Goal: Task Accomplishment & Management: Use online tool/utility

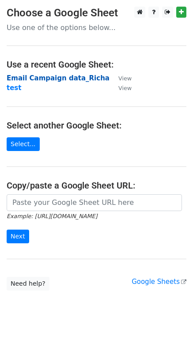
click at [39, 80] on strong "Email Campaign data_Richa" at bounding box center [58, 78] width 103 height 8
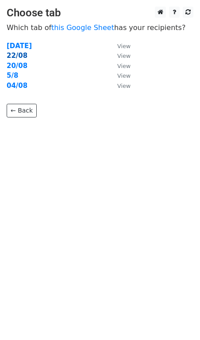
click at [16, 57] on strong "22/08" at bounding box center [17, 56] width 21 height 8
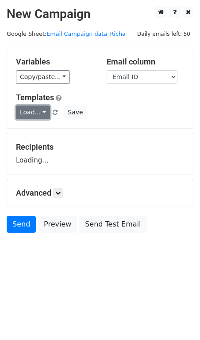
click at [30, 112] on link "Load..." at bounding box center [33, 113] width 34 height 14
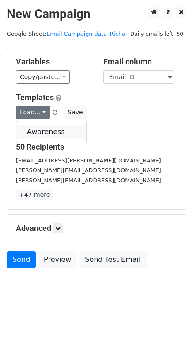
click at [30, 132] on link "Awareness" at bounding box center [51, 132] width 70 height 14
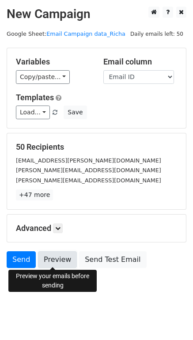
click at [55, 259] on link "Preview" at bounding box center [57, 260] width 39 height 17
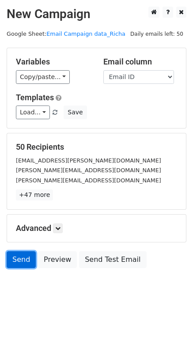
drag, startPoint x: 9, startPoint y: 259, endPoint x: 0, endPoint y: 264, distance: 10.2
click at [8, 259] on link "Send" at bounding box center [21, 260] width 29 height 17
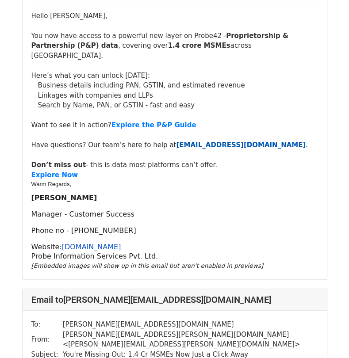
scroll to position [44, 0]
